Goal: Information Seeking & Learning: Learn about a topic

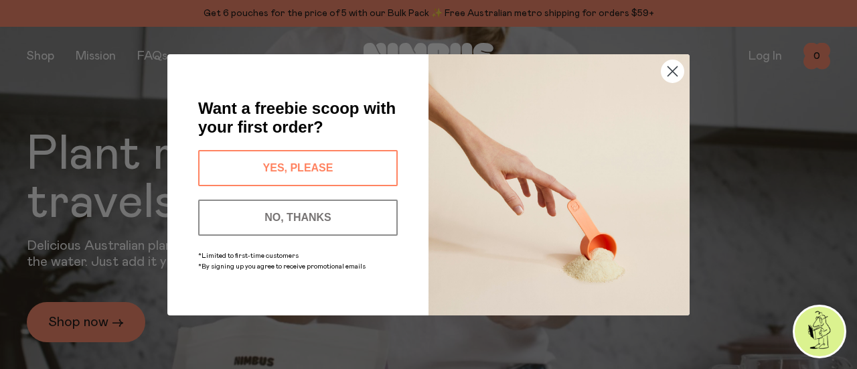
click at [671, 66] on circle "Close dialog" at bounding box center [672, 71] width 22 height 22
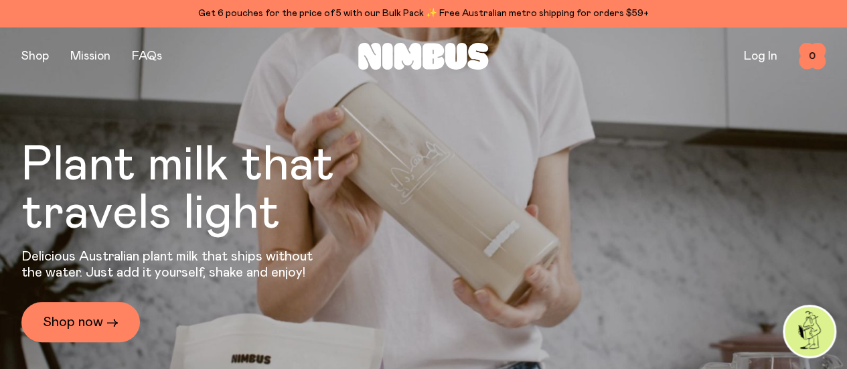
click at [149, 57] on link "FAQs" at bounding box center [147, 56] width 30 height 12
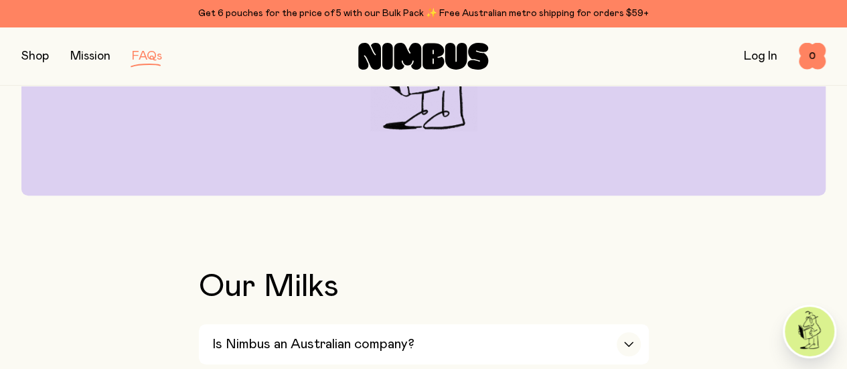
scroll to position [284, 0]
click at [561, 323] on div "Is Nimbus an Australian company?" at bounding box center [426, 343] width 428 height 40
click at [627, 341] on icon "button" at bounding box center [628, 343] width 11 height 5
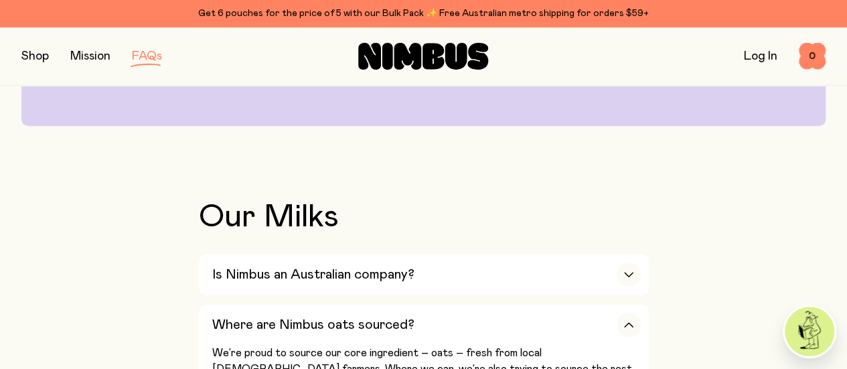
scroll to position [353, 0]
click at [625, 312] on div "button" at bounding box center [629, 324] width 24 height 24
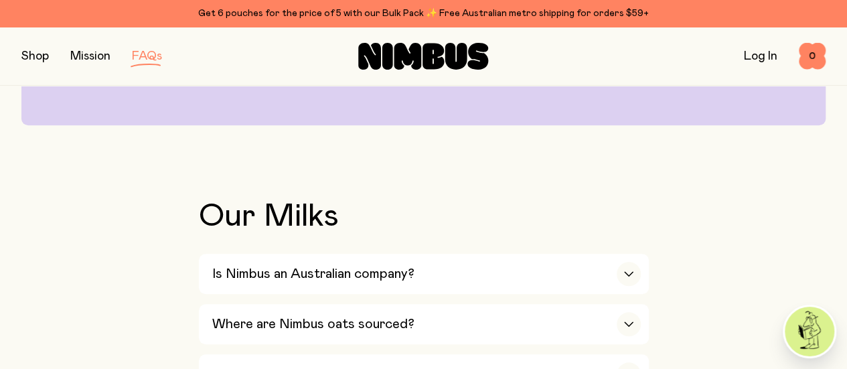
click at [627, 362] on div "button" at bounding box center [629, 374] width 24 height 24
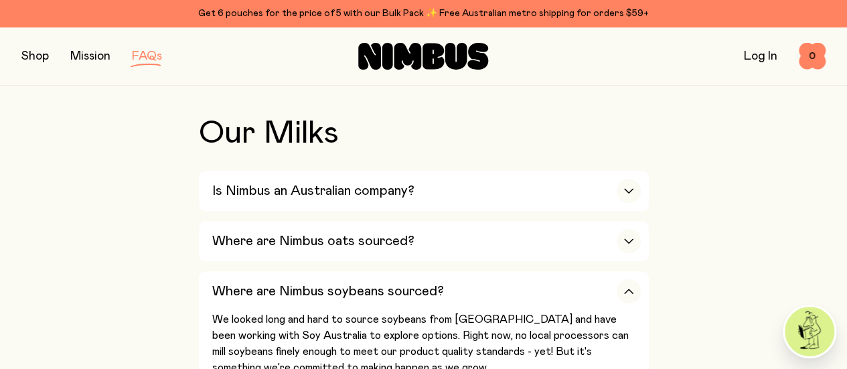
scroll to position [437, 0]
click at [621, 278] on div "button" at bounding box center [629, 290] width 24 height 24
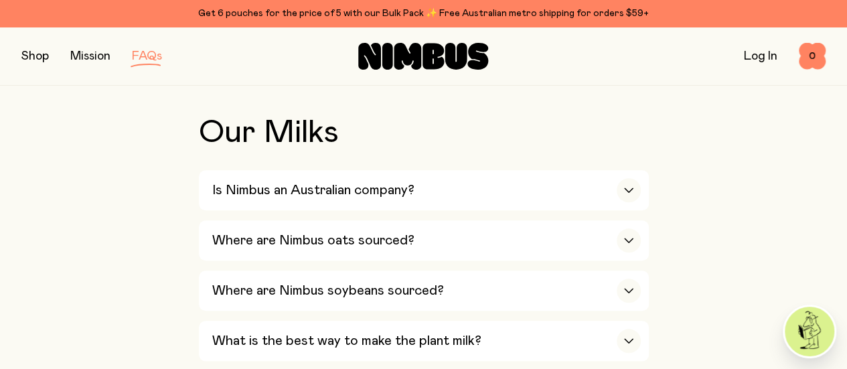
click at [616, 321] on div "What is the best way to make the plant milk?" at bounding box center [426, 341] width 428 height 40
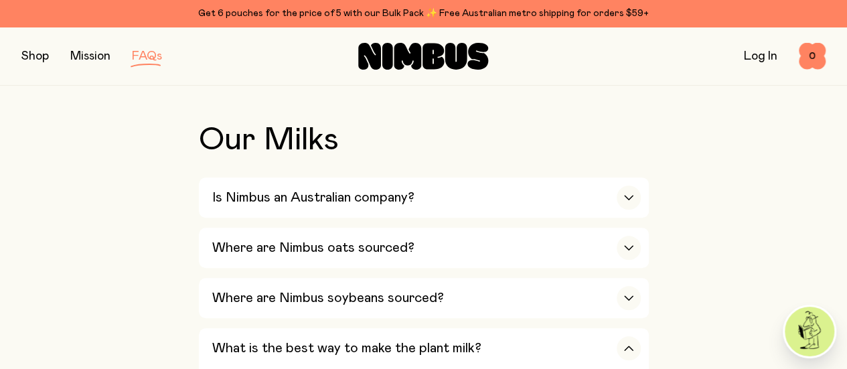
scroll to position [429, 0]
click at [622, 337] on div "button" at bounding box center [629, 349] width 24 height 24
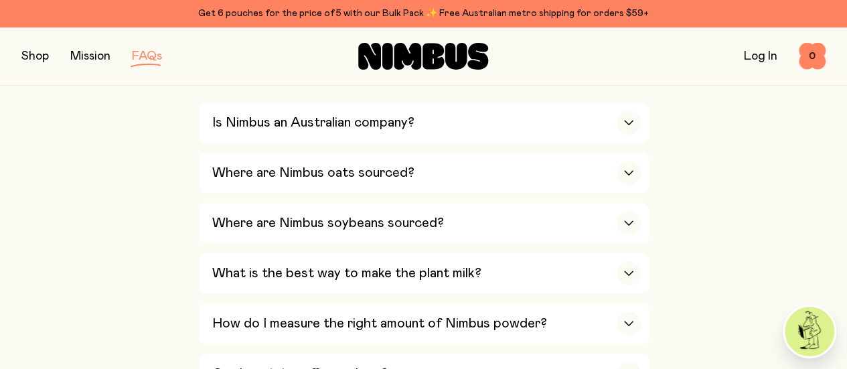
scroll to position [507, 0]
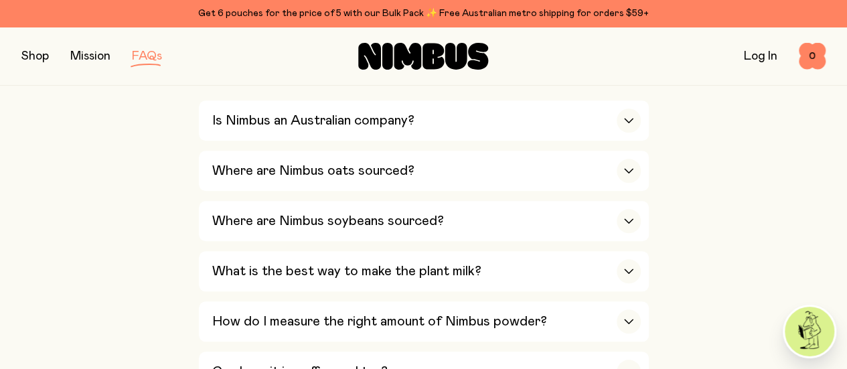
click at [586, 351] on div "Can I use it in coffee and tea?" at bounding box center [426, 371] width 428 height 40
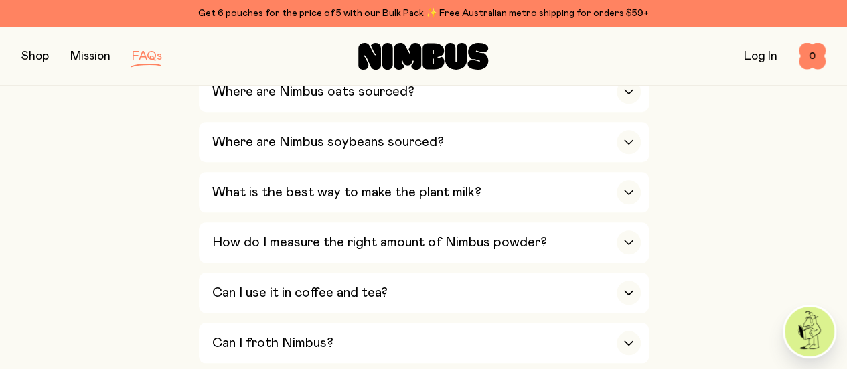
scroll to position [589, 0]
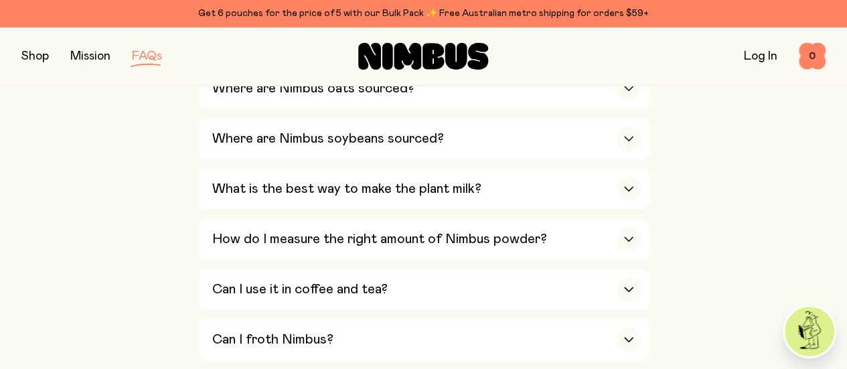
click at [558, 319] on div "Can I froth Nimbus?" at bounding box center [426, 339] width 428 height 40
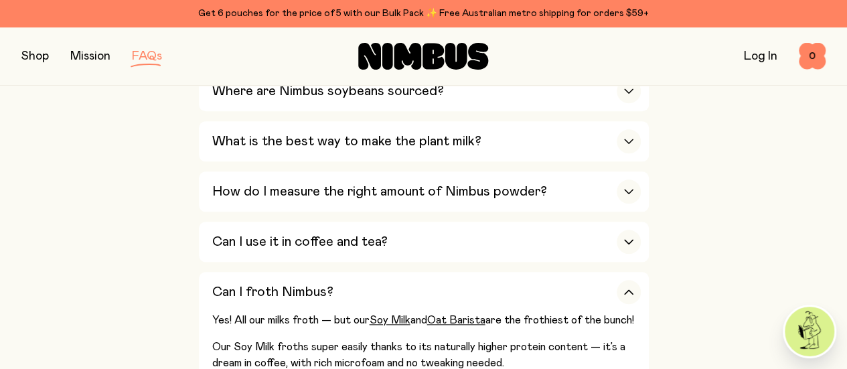
scroll to position [635, 0]
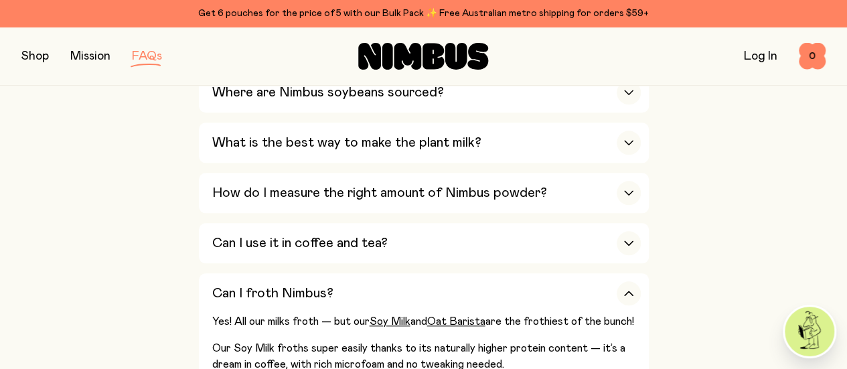
click at [554, 273] on div "Can I froth Nimbus?" at bounding box center [426, 293] width 428 height 40
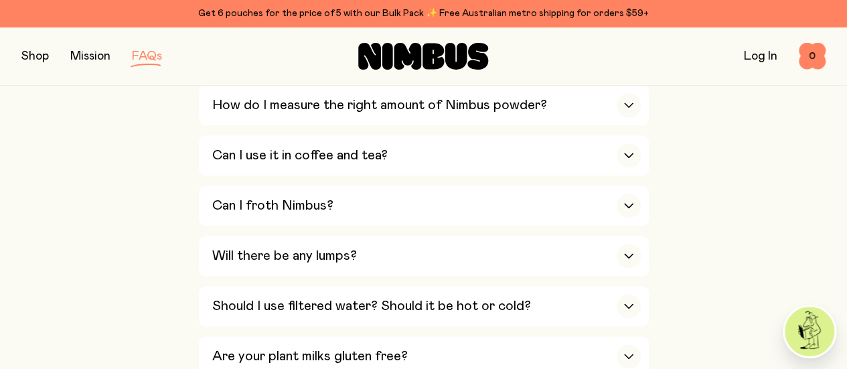
scroll to position [724, 0]
click at [489, 335] on div "Are your plant milks gluten free?" at bounding box center [426, 355] width 428 height 40
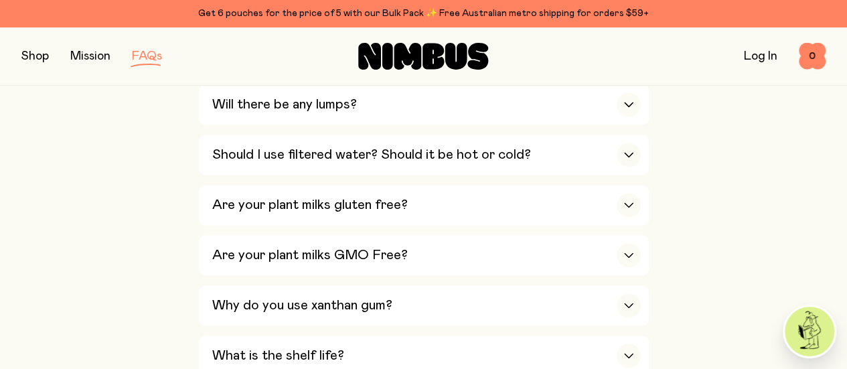
scroll to position [877, 0]
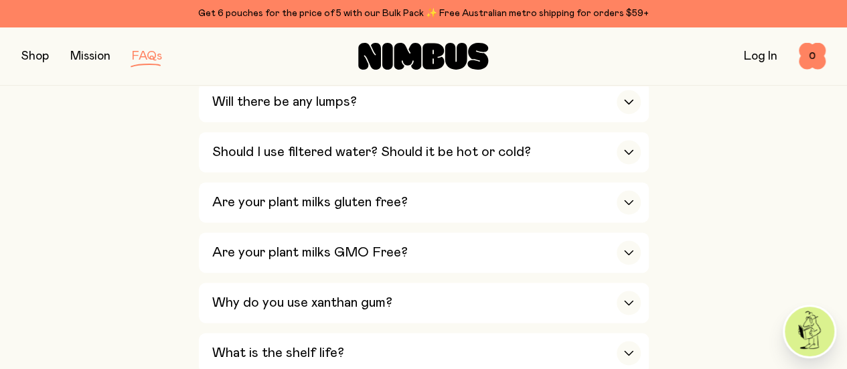
click at [473, 333] on div "What is the shelf life?" at bounding box center [426, 353] width 428 height 40
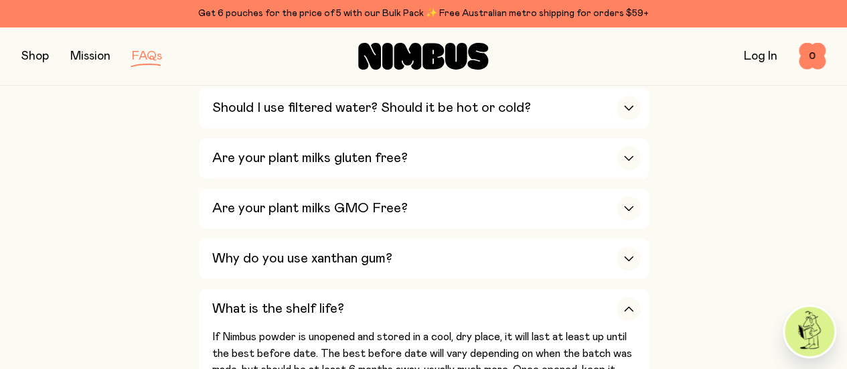
scroll to position [922, 0]
click at [596, 288] on div "What is the shelf life?" at bounding box center [426, 308] width 428 height 40
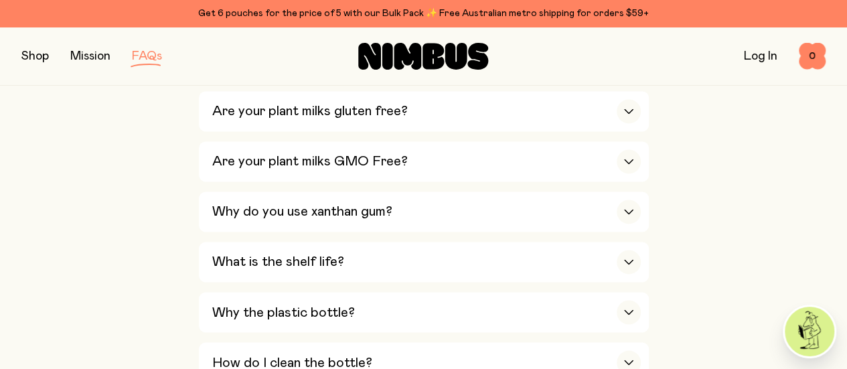
scroll to position [979, 0]
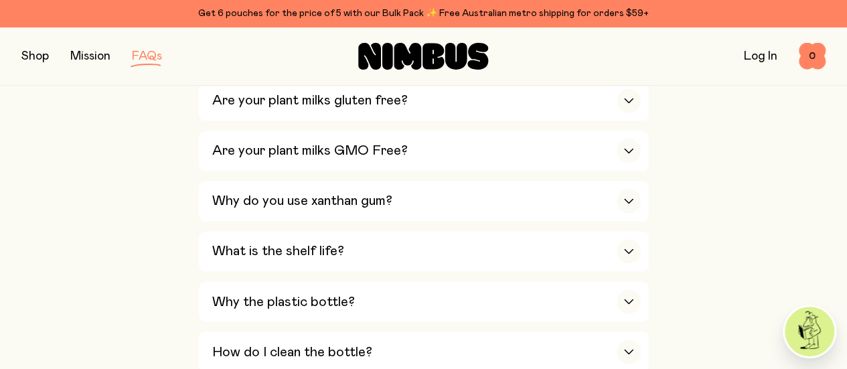
click at [572, 281] on div "Why the plastic bottle?" at bounding box center [426, 301] width 428 height 40
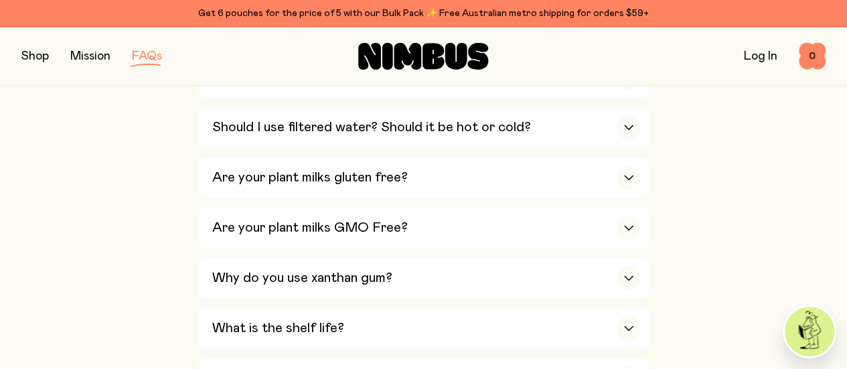
scroll to position [899, 0]
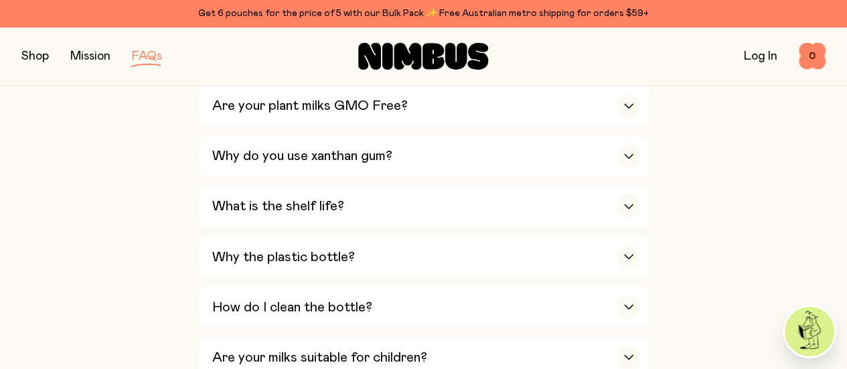
scroll to position [1052, 0]
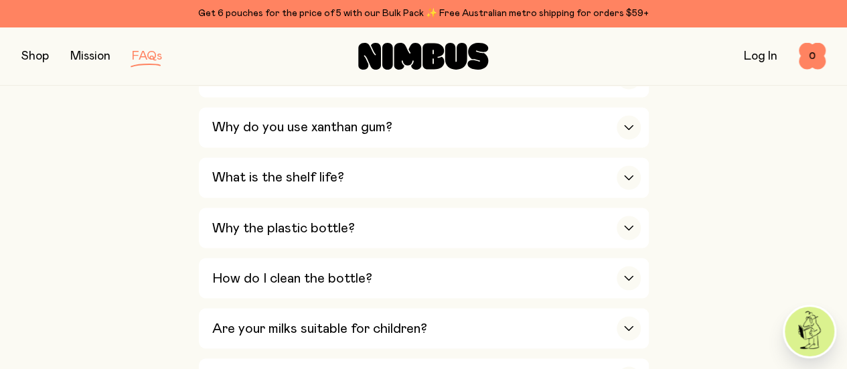
click at [485, 308] on div "Are your milks suitable for children?" at bounding box center [426, 328] width 428 height 40
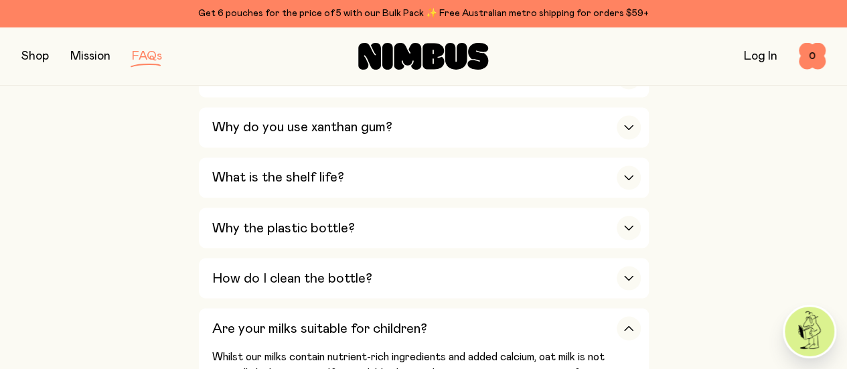
click at [485, 308] on div "Are your milks suitable for children?" at bounding box center [426, 328] width 428 height 40
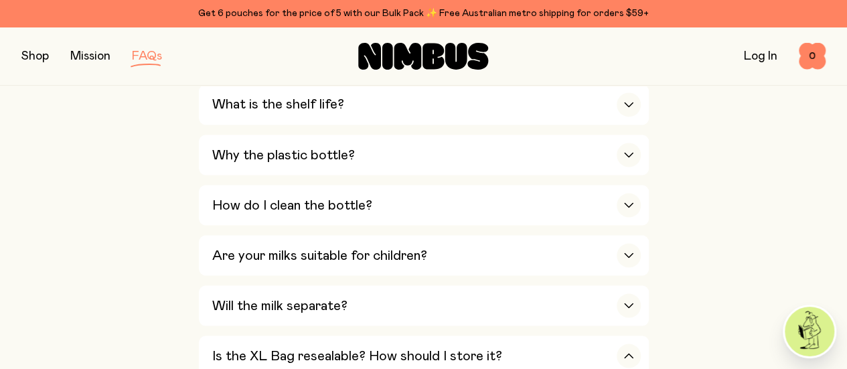
scroll to position [1126, 0]
click at [463, 347] on h3 "Is the XL Bag resealable? How should I store it?" at bounding box center [357, 355] width 290 height 16
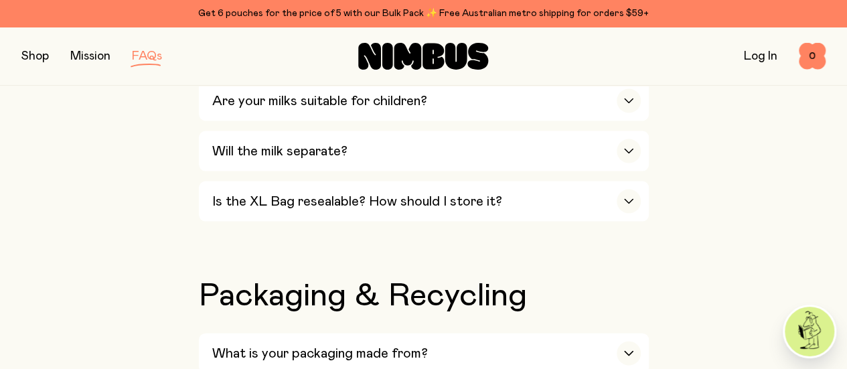
scroll to position [1281, 0]
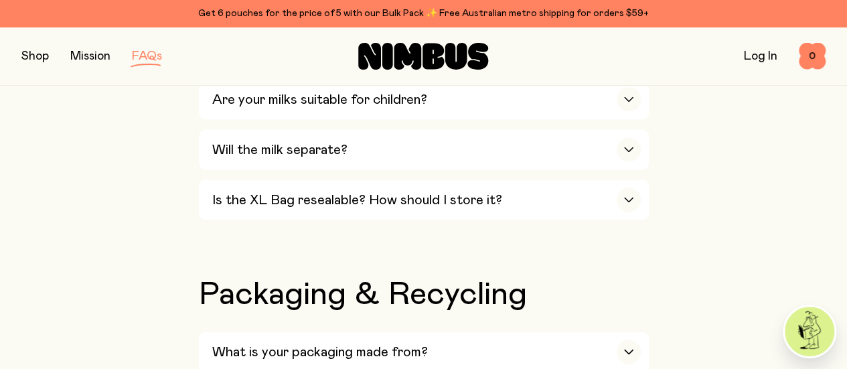
click at [475, 332] on div "What is your packaging made from?" at bounding box center [426, 352] width 428 height 40
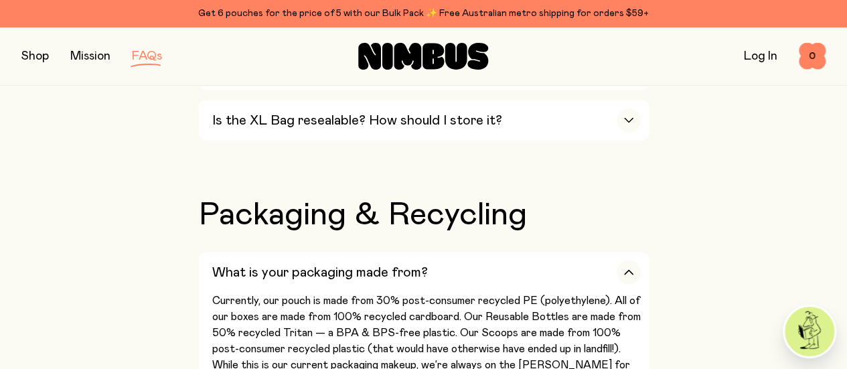
scroll to position [1360, 0]
click at [464, 253] on div "What is your packaging made from?" at bounding box center [426, 273] width 428 height 40
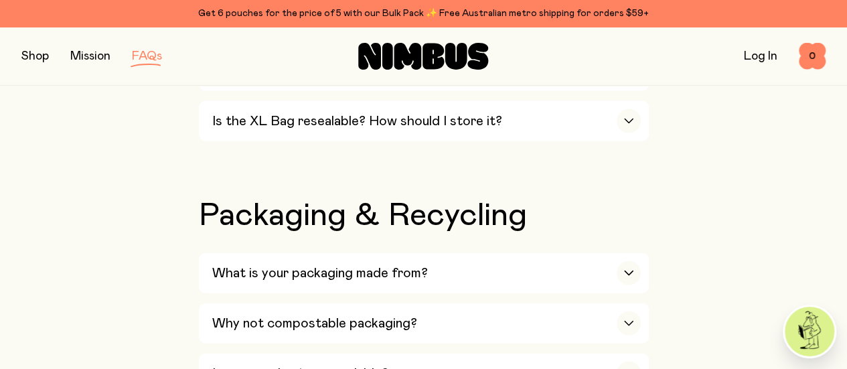
click at [447, 303] on div "Why not compostable packaging?" at bounding box center [426, 323] width 428 height 40
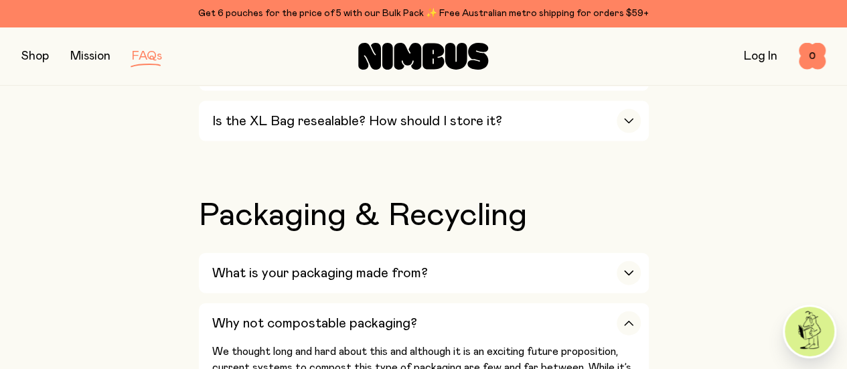
click at [447, 303] on div "Why not compostable packaging?" at bounding box center [426, 323] width 428 height 40
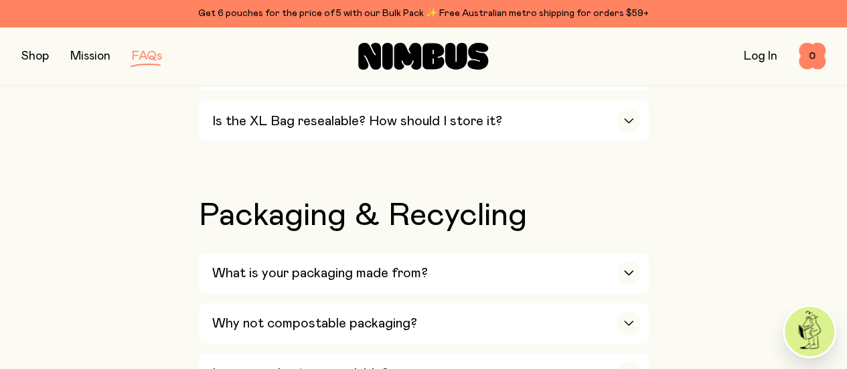
click at [414, 353] on div "Is your packaging recyclable?" at bounding box center [426, 373] width 428 height 40
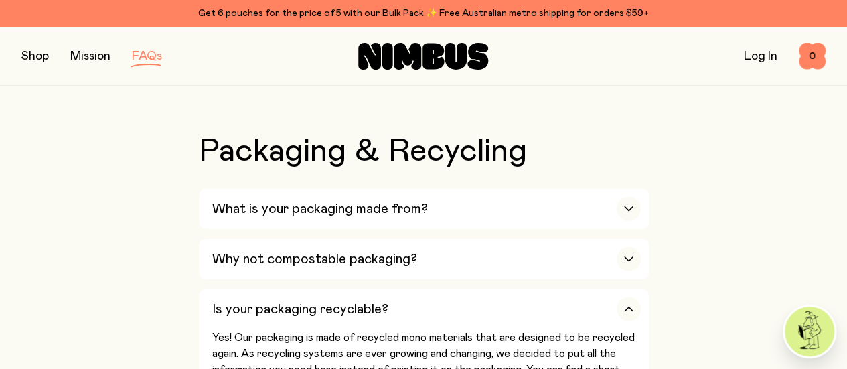
scroll to position [1425, 0]
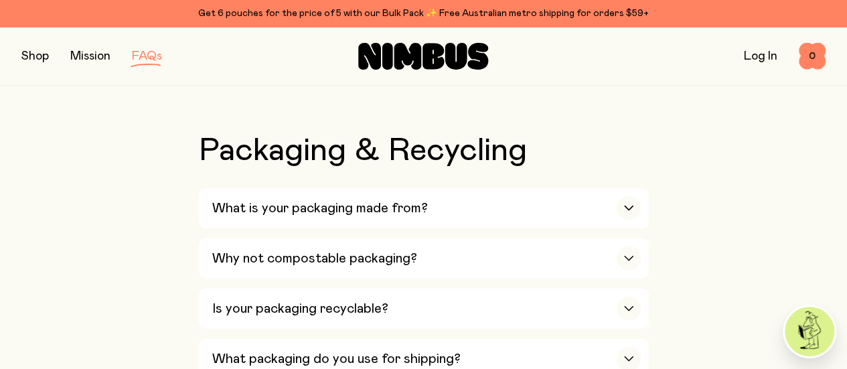
click at [355, 301] on h3 "Is your packaging recyclable?" at bounding box center [300, 309] width 176 height 16
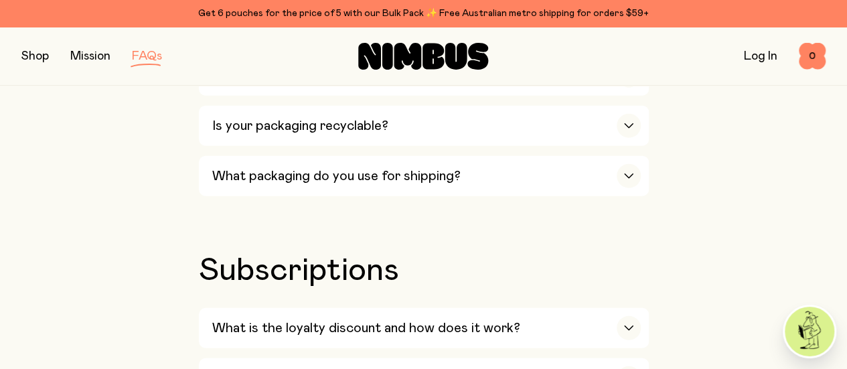
scroll to position [1609, 0]
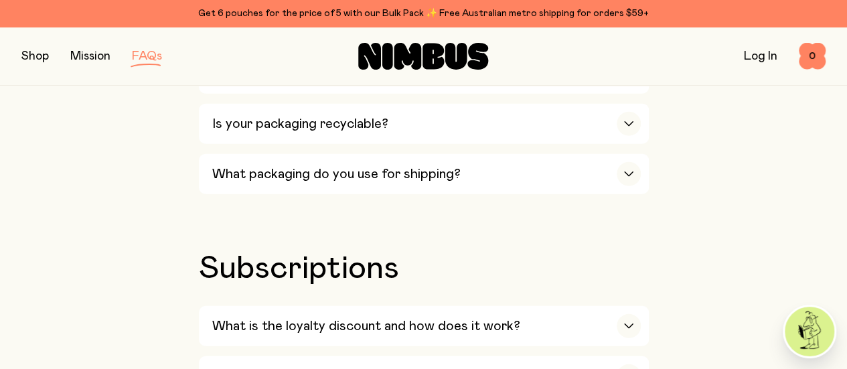
click at [347, 318] on h3 "What is the loyalty discount and how does it work?" at bounding box center [366, 326] width 308 height 16
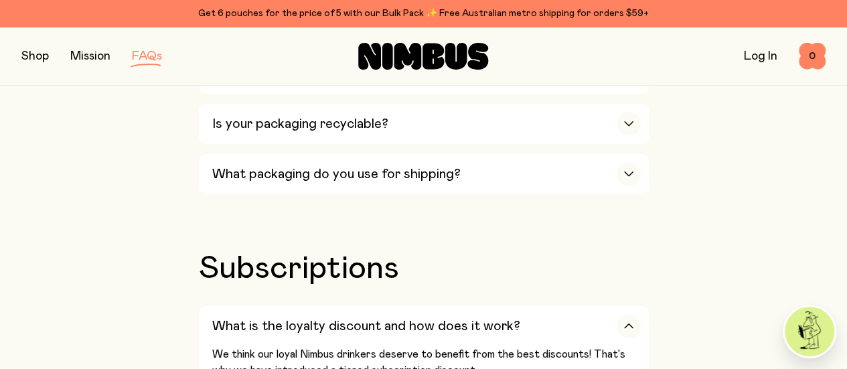
click at [347, 318] on h3 "What is the loyalty discount and how does it work?" at bounding box center [366, 326] width 308 height 16
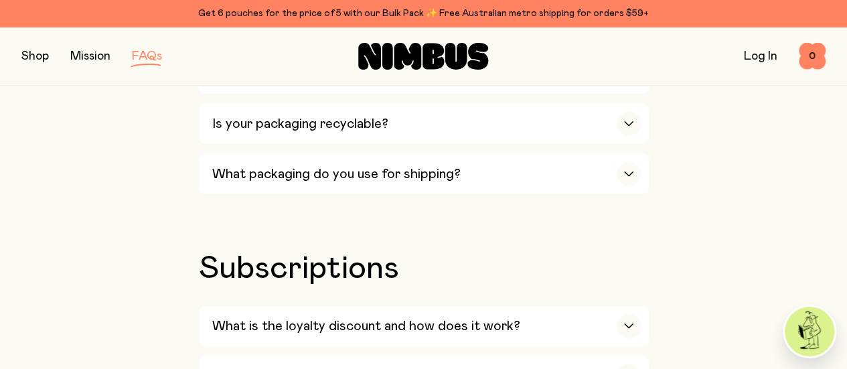
click at [34, 56] on button "button" at bounding box center [34, 56] width 27 height 19
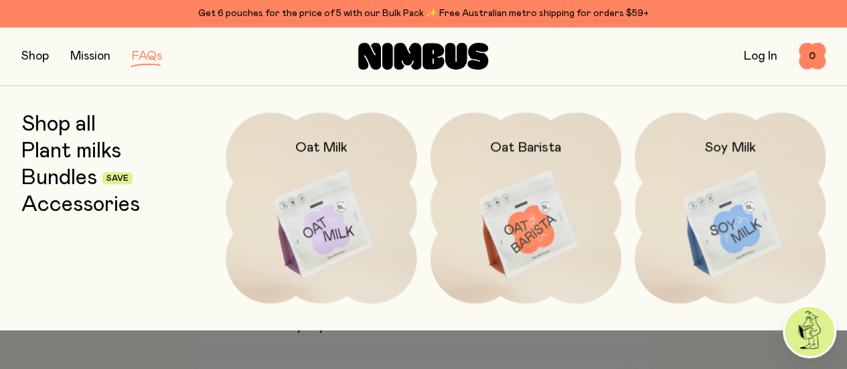
click at [721, 218] on img at bounding box center [730, 224] width 191 height 224
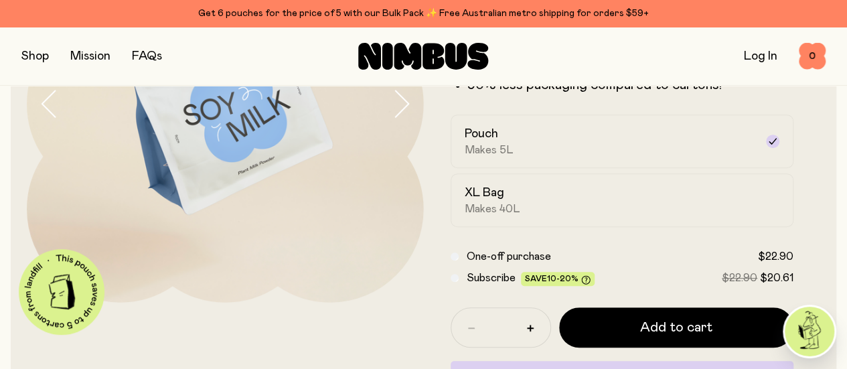
scroll to position [199, 0]
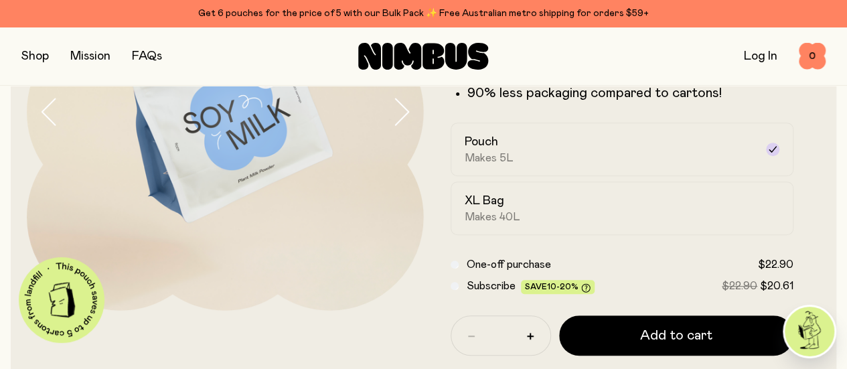
click at [690, 219] on label "XL Bag Makes 40L" at bounding box center [622, 208] width 343 height 54
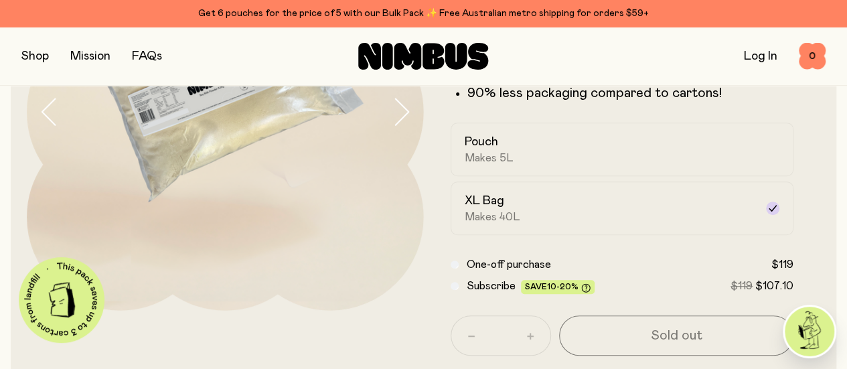
click at [647, 165] on div "Pouch Makes 5L" at bounding box center [610, 149] width 291 height 31
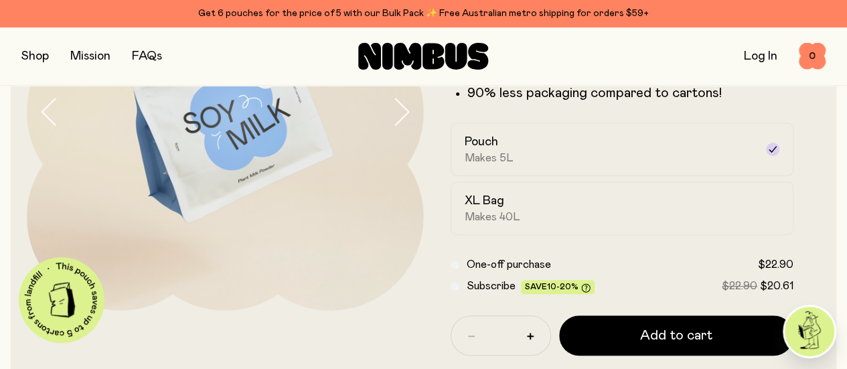
click at [675, 224] on div "XL Bag Makes 40L" at bounding box center [610, 208] width 291 height 31
